Goal: Task Accomplishment & Management: Use online tool/utility

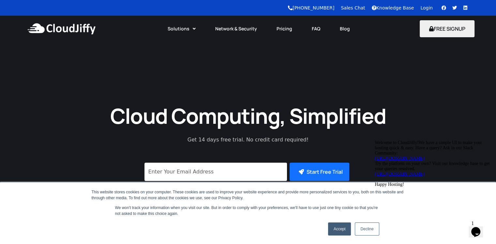
click at [428, 10] on link "Login" at bounding box center [427, 7] width 12 height 5
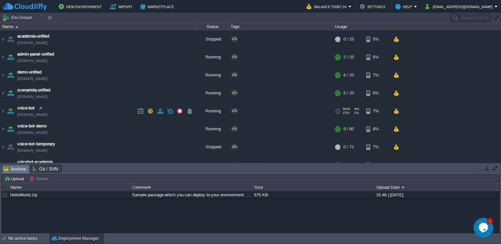
scroll to position [10, 0]
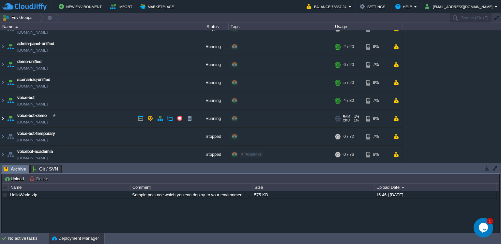
click at [3, 116] on img at bounding box center [2, 119] width 5 height 18
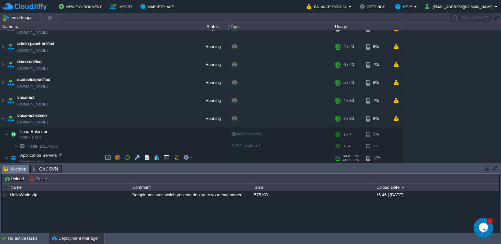
scroll to position [58, 0]
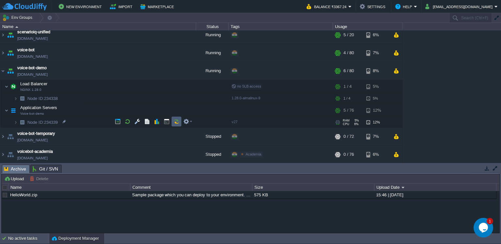
click at [177, 125] on td at bounding box center [177, 122] width 10 height 10
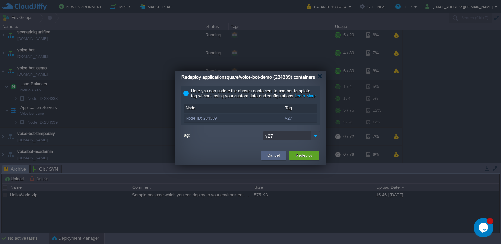
click at [316, 140] on img at bounding box center [315, 135] width 9 height 9
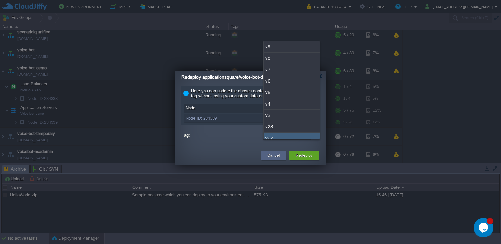
scroll to position [4, 0]
click at [299, 120] on div "v28" at bounding box center [292, 122] width 56 height 11
type input "v28"
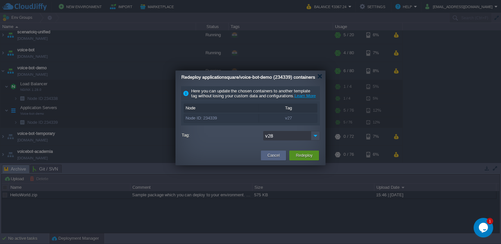
click at [300, 159] on button "Redeploy" at bounding box center [304, 155] width 17 height 7
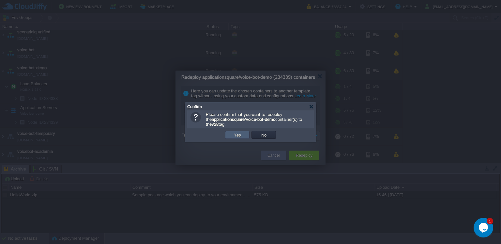
click at [239, 134] on button "Yes" at bounding box center [237, 135] width 11 height 6
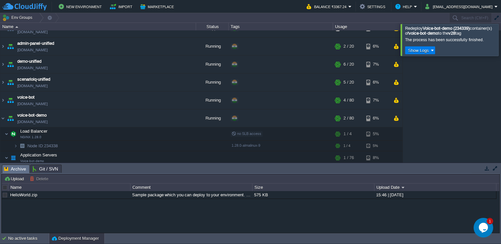
scroll to position [43, 0]
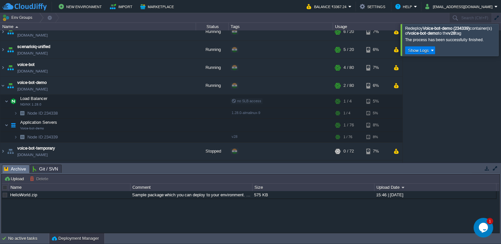
click at [470, 98] on div "academia-unified [DOMAIN_NAME] Stopped + Add to Env Group RAM 0% CPU 0% 0 / 20 …" at bounding box center [250, 96] width 501 height 132
click at [1, 85] on img at bounding box center [2, 86] width 5 height 18
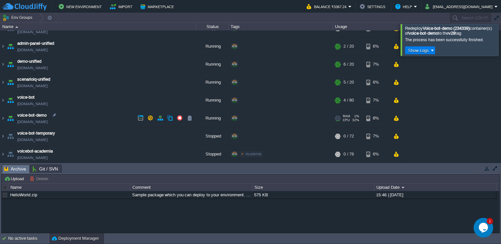
click at [48, 121] on link "[DOMAIN_NAME]" at bounding box center [32, 121] width 30 height 7
click at [30, 120] on link "[DOMAIN_NAME]" at bounding box center [32, 121] width 30 height 7
click at [37, 122] on link "[DOMAIN_NAME]" at bounding box center [32, 121] width 30 height 7
click at [3, 117] on img at bounding box center [2, 118] width 5 height 18
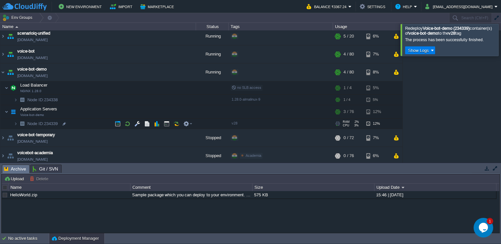
scroll to position [58, 0]
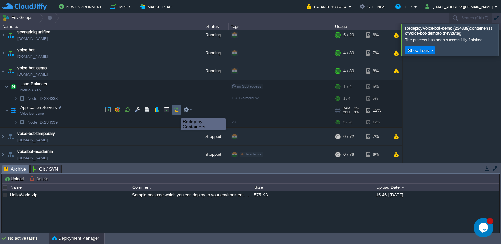
click at [176, 112] on button "button" at bounding box center [177, 110] width 6 height 6
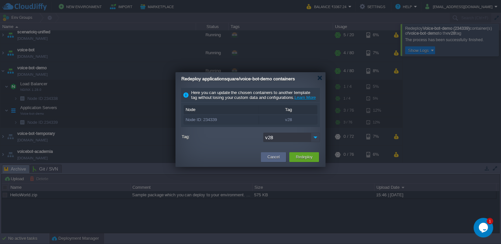
click at [316, 141] on img at bounding box center [315, 137] width 9 height 9
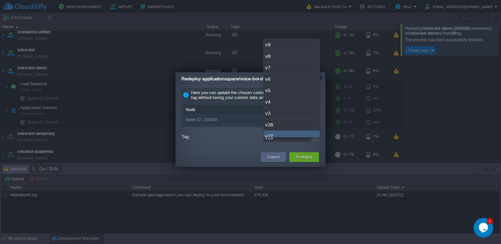
scroll to position [33, 0]
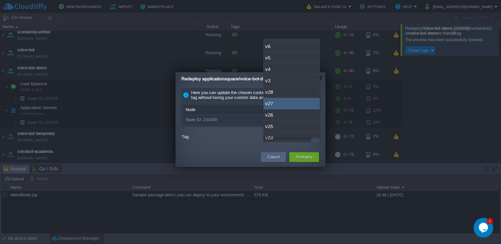
click at [277, 104] on div "v27" at bounding box center [292, 103] width 56 height 11
type input "v27"
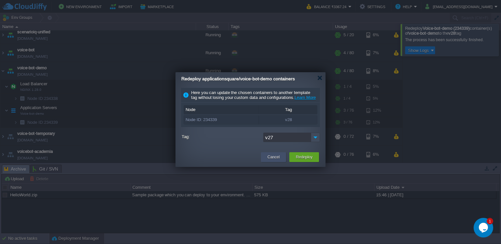
click at [277, 160] on button "Cancel" at bounding box center [274, 157] width 12 height 7
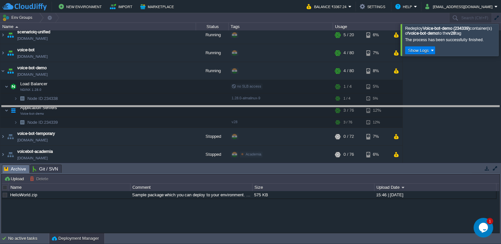
drag, startPoint x: 154, startPoint y: 173, endPoint x: 162, endPoint y: 104, distance: 68.6
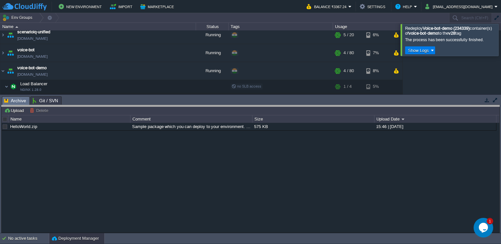
drag, startPoint x: 286, startPoint y: 104, endPoint x: 285, endPoint y: 113, distance: 8.8
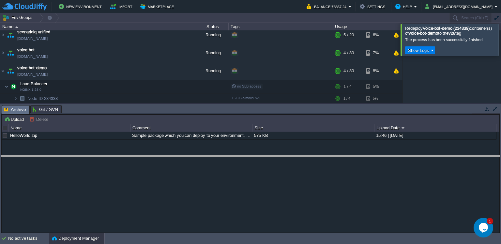
drag, startPoint x: 223, startPoint y: 114, endPoint x: 215, endPoint y: 166, distance: 53.2
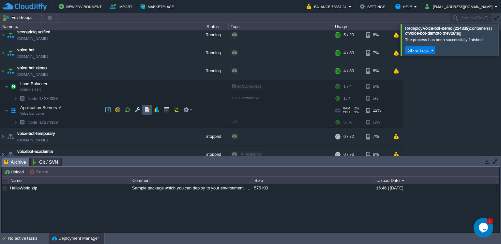
click at [148, 108] on button "button" at bounding box center [147, 110] width 6 height 6
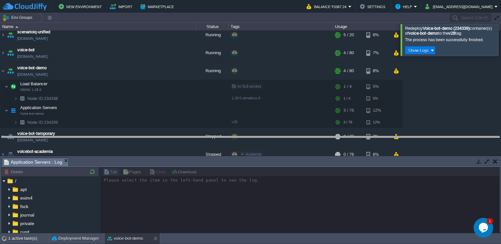
drag, startPoint x: 258, startPoint y: 166, endPoint x: 264, endPoint y: 137, distance: 29.1
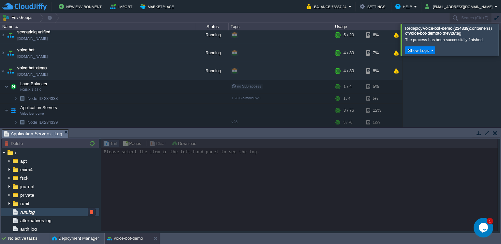
click at [36, 212] on span "run.log" at bounding box center [27, 212] width 17 height 6
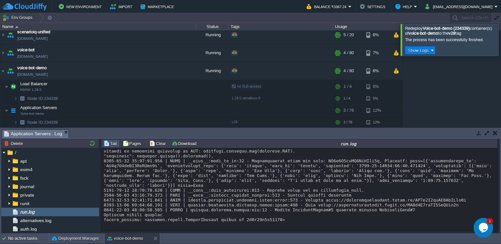
scroll to position [5205, 0]
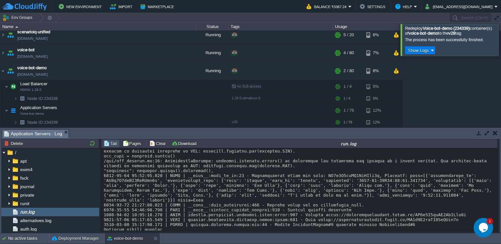
click at [496, 134] on button "button" at bounding box center [495, 133] width 5 height 6
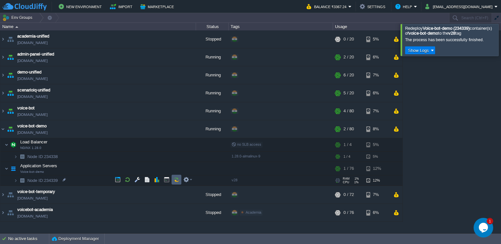
click at [180, 178] on td at bounding box center [177, 180] width 10 height 10
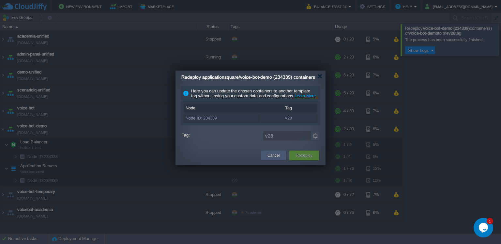
click at [272, 159] on button "Cancel" at bounding box center [274, 155] width 12 height 7
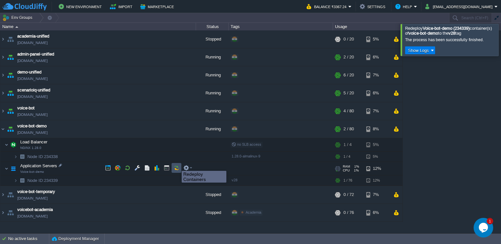
click at [177, 168] on button "button" at bounding box center [177, 168] width 6 height 6
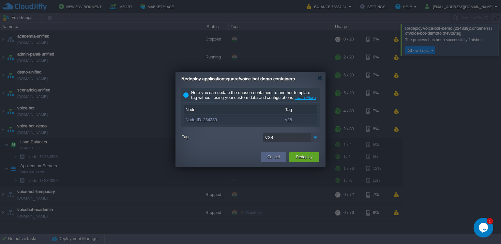
click at [314, 141] on img at bounding box center [315, 137] width 9 height 9
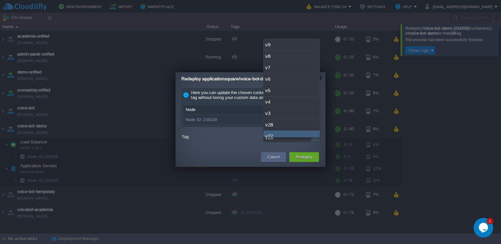
scroll to position [33, 0]
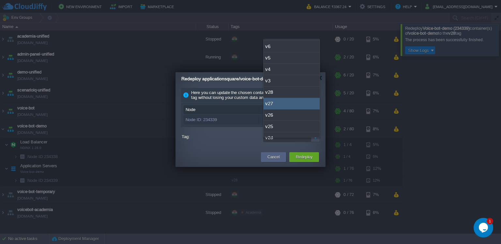
click at [273, 102] on div "v27" at bounding box center [292, 103] width 56 height 11
type input "v27"
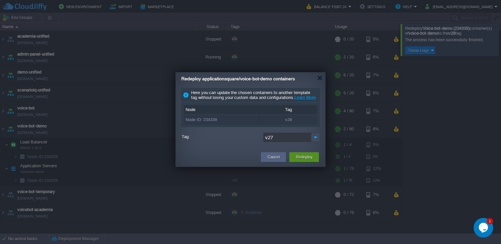
click at [300, 160] on button "Redeploy" at bounding box center [304, 157] width 17 height 7
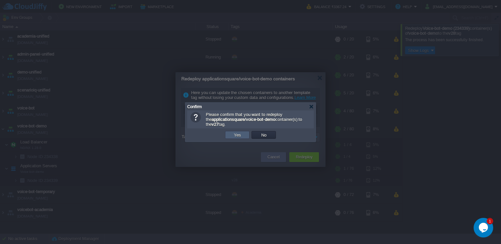
click at [236, 135] on button "Yes" at bounding box center [237, 135] width 11 height 6
